Goal: Check status: Check status

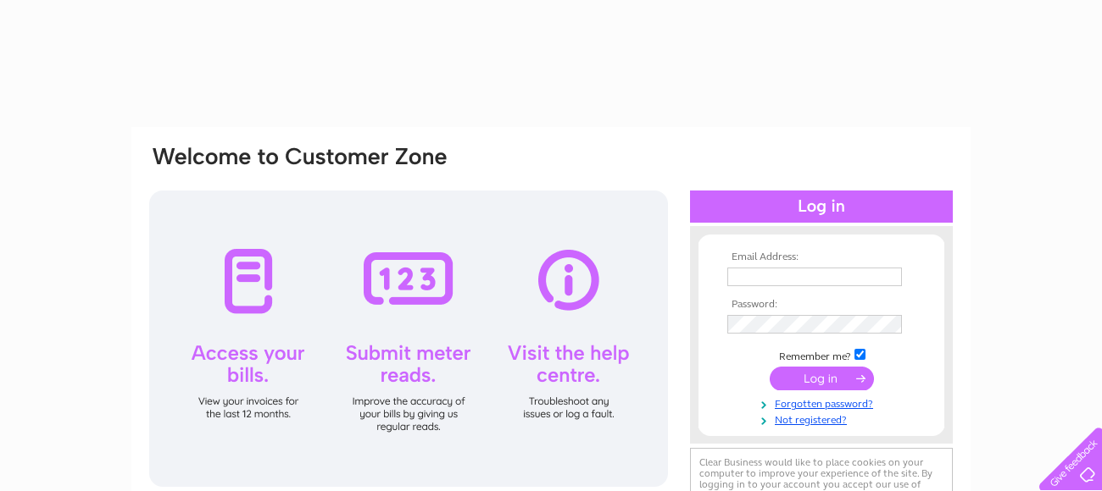
type input "lynncameron59@hotmail.com"
click at [819, 375] on input "submit" at bounding box center [821, 379] width 104 height 24
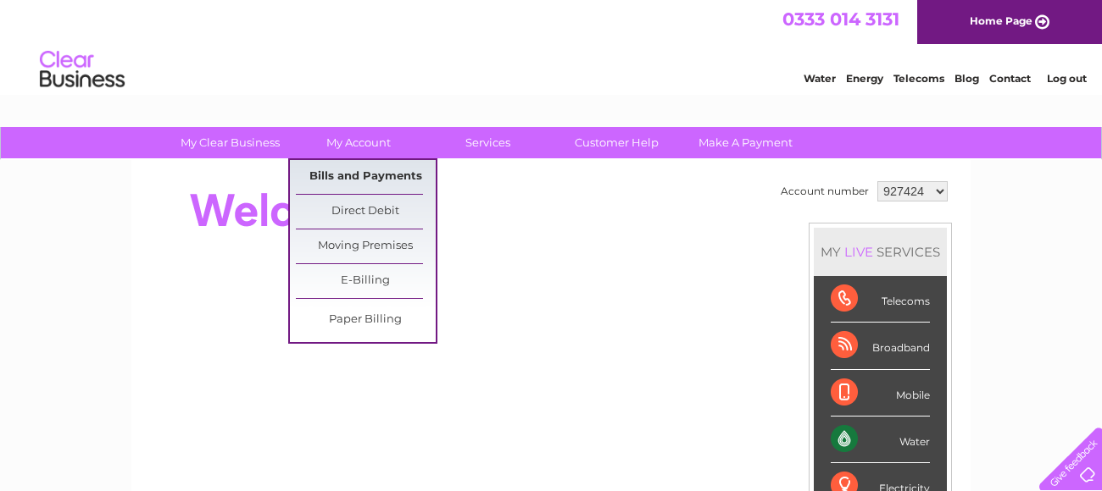
click at [365, 180] on link "Bills and Payments" at bounding box center [366, 177] width 140 height 34
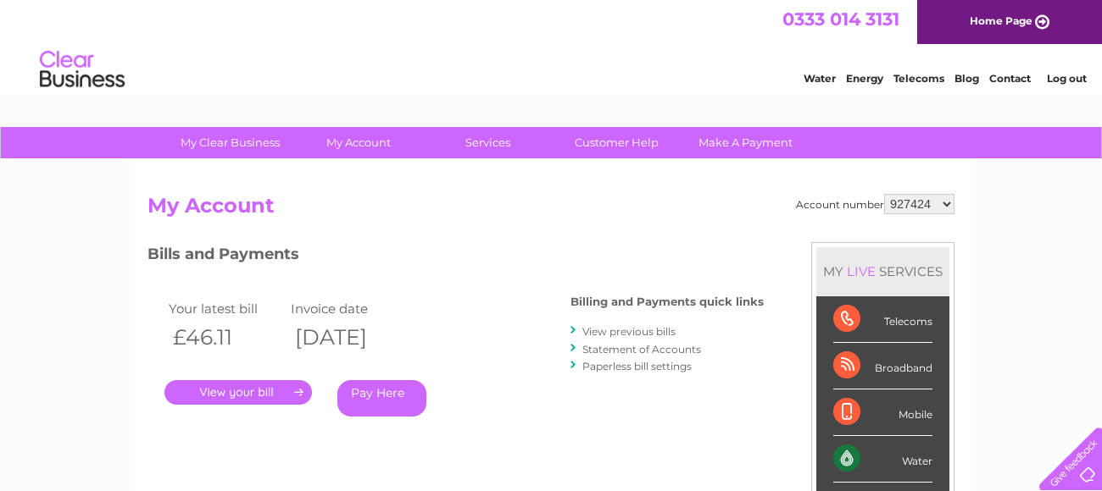
click at [258, 389] on link "." at bounding box center [237, 392] width 147 height 25
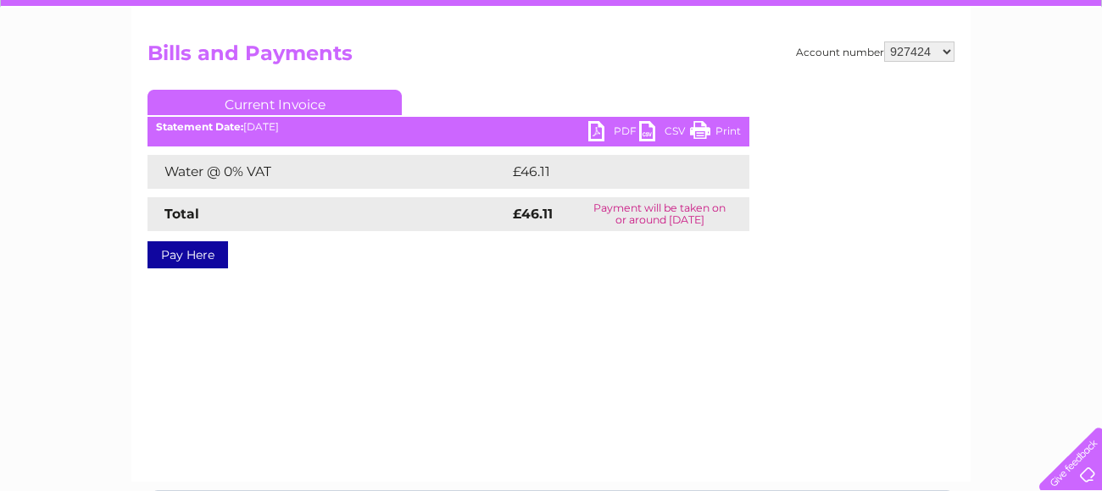
scroll to position [162, 0]
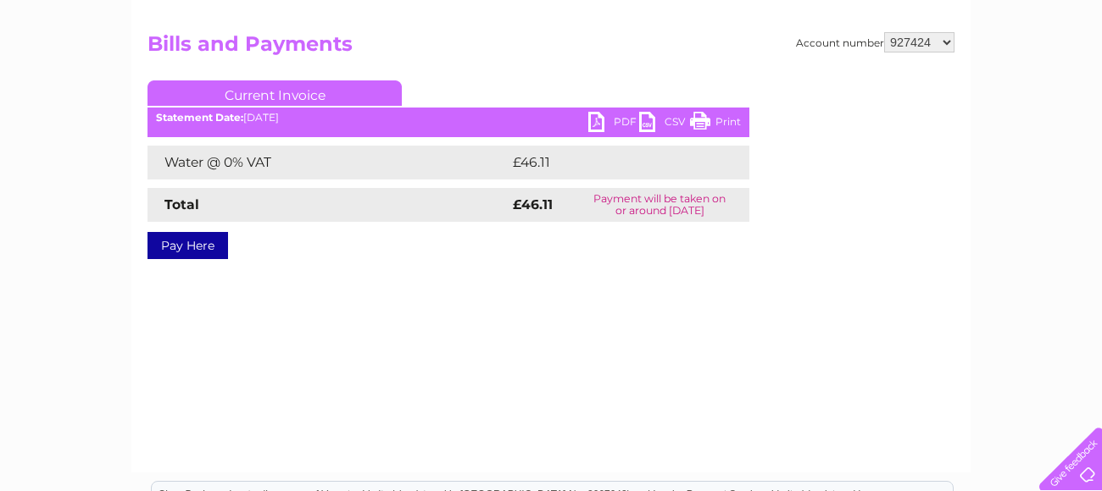
click at [949, 39] on select "927424 1007241" at bounding box center [919, 42] width 70 height 20
select select "1007241"
click at [888, 32] on select "927424 1007241" at bounding box center [919, 42] width 70 height 20
